Goal: Task Accomplishment & Management: Understand process/instructions

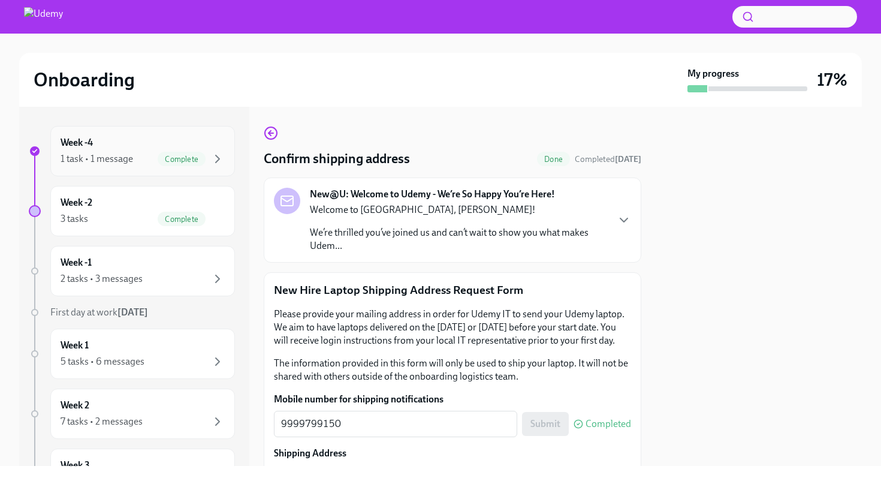
click at [187, 162] on span "Complete" at bounding box center [182, 159] width 48 height 9
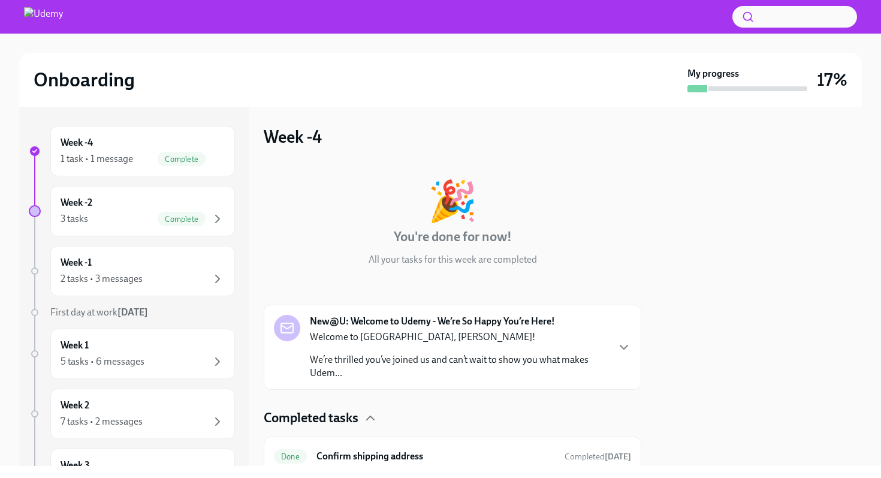
scroll to position [49, 0]
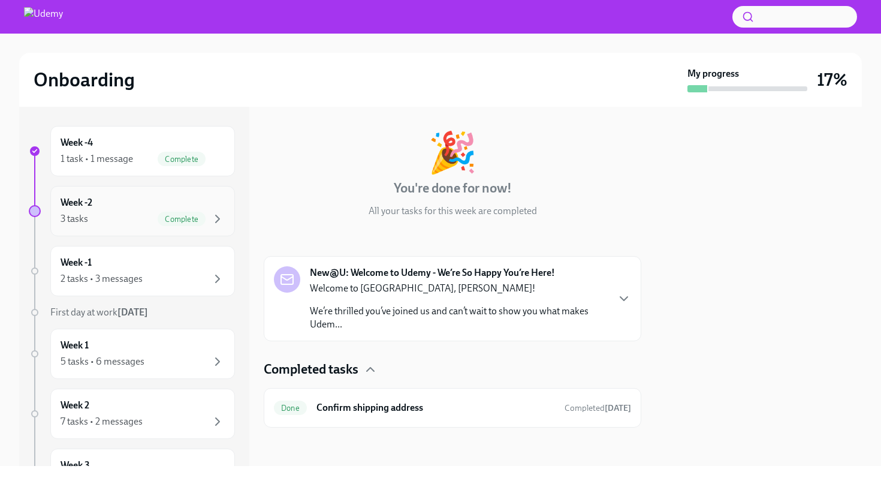
click at [207, 219] on div "Complete" at bounding box center [191, 219] width 67 height 14
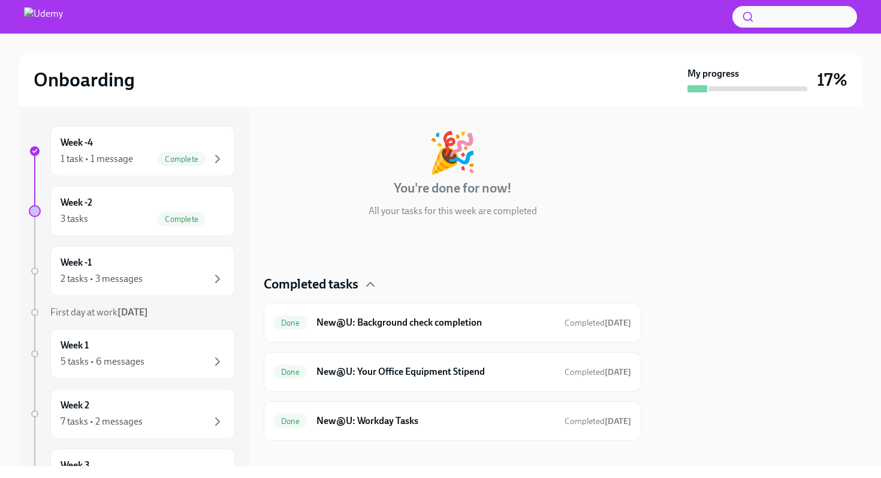
scroll to position [62, 0]
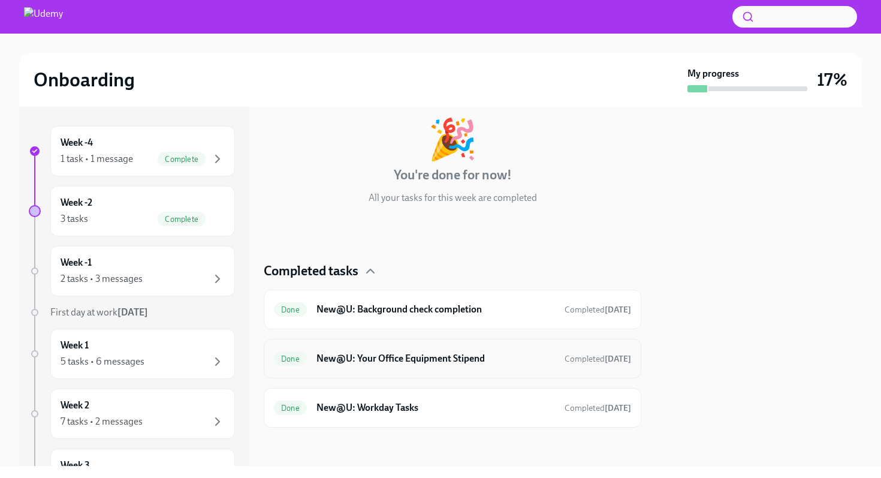
click at [442, 363] on h6 "New@U: Your Office Equipment Stipend" at bounding box center [435, 358] width 239 height 13
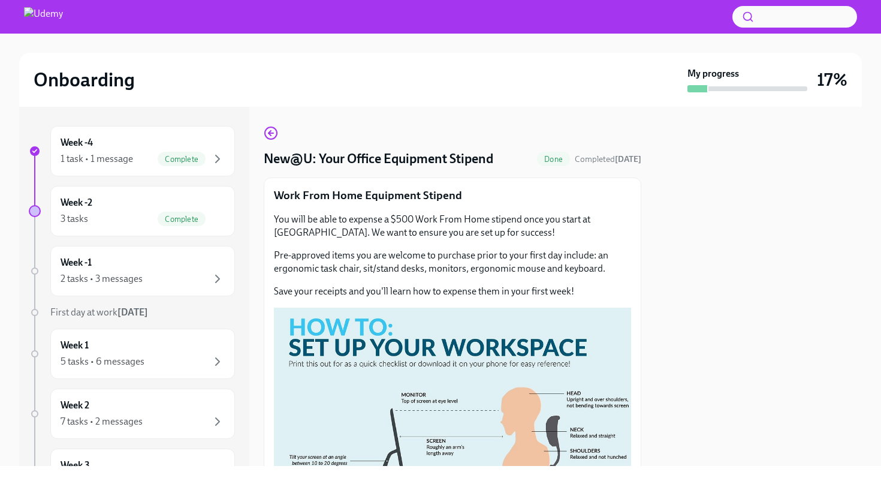
click at [511, 166] on div "New@U: Your Office Equipment Stipend Done Completed [DATE]" at bounding box center [453, 159] width 378 height 18
click at [512, 160] on div "New@U: Your Office Equipment Stipend Done Completed [DATE]" at bounding box center [453, 159] width 378 height 18
click at [503, 187] on div "Work From Home Equipment Stipend You will be able to expense a $500 Work From H…" at bounding box center [453, 458] width 378 height 562
click at [484, 204] on div "Work From Home Equipment Stipend You will be able to expense a $500 Work From H…" at bounding box center [452, 459] width 357 height 542
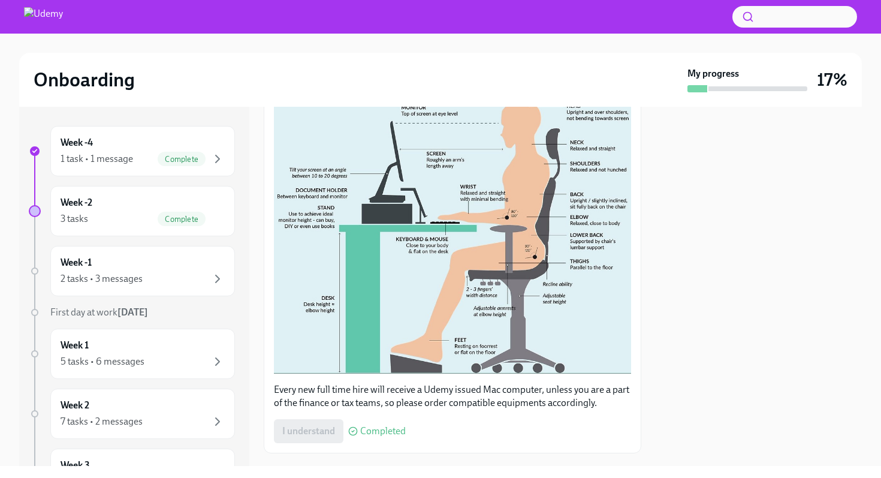
scroll to position [313, 0]
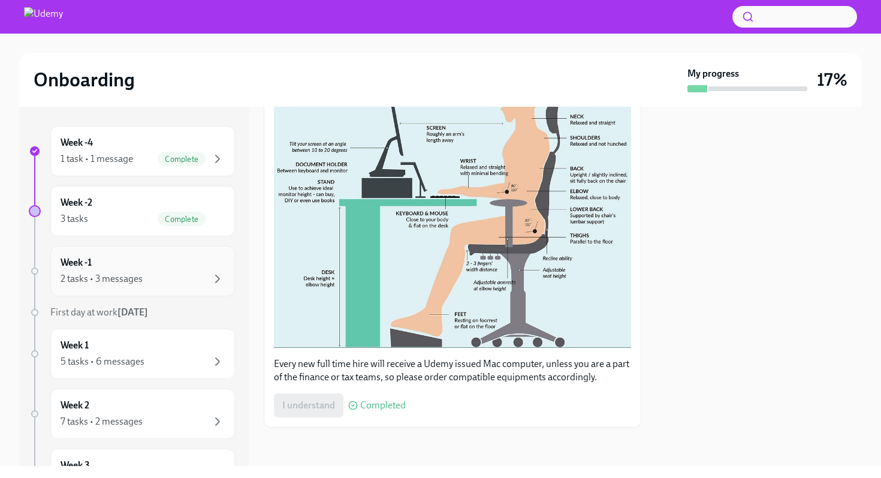
click at [111, 275] on div "2 tasks • 3 messages" at bounding box center [102, 278] width 82 height 13
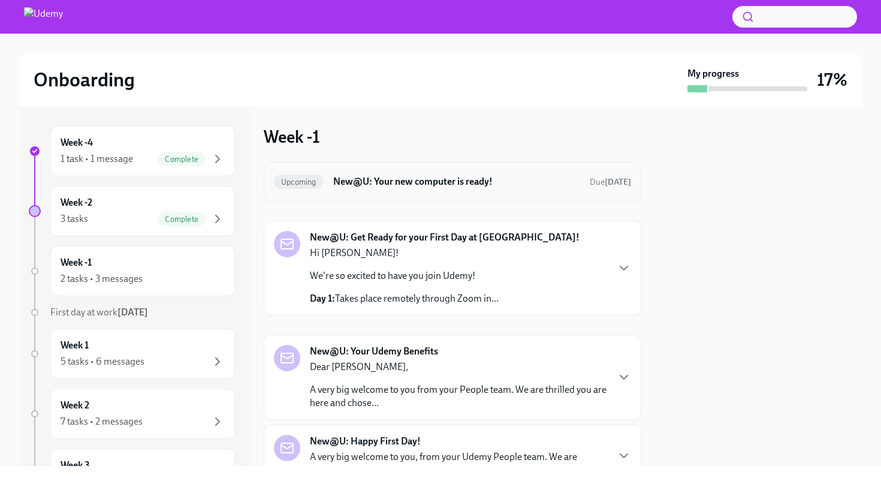
click at [526, 182] on h6 "New@U: Your new computer is ready!" at bounding box center [456, 181] width 247 height 13
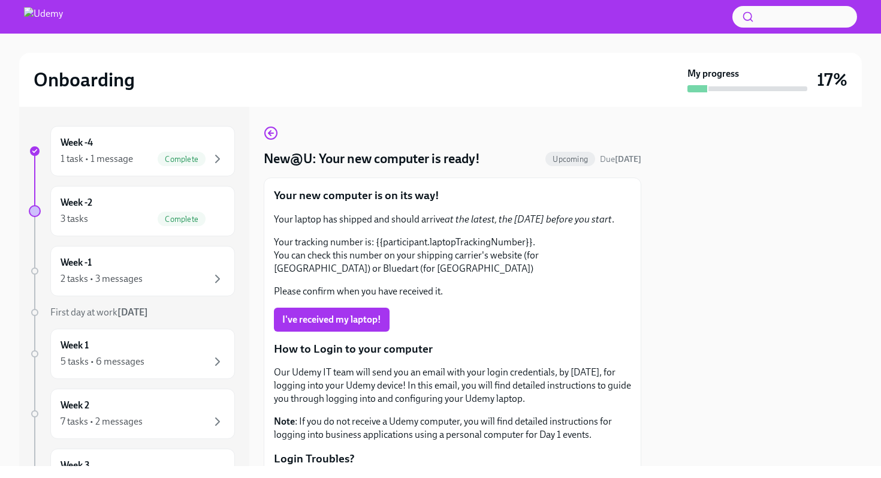
click at [515, 152] on div "New@U: Your new computer is ready! Upcoming Due [DATE]" at bounding box center [453, 159] width 378 height 18
click at [198, 276] on div "2 tasks • 3 messages" at bounding box center [143, 278] width 164 height 14
